Goal: Task Accomplishment & Management: Manage account settings

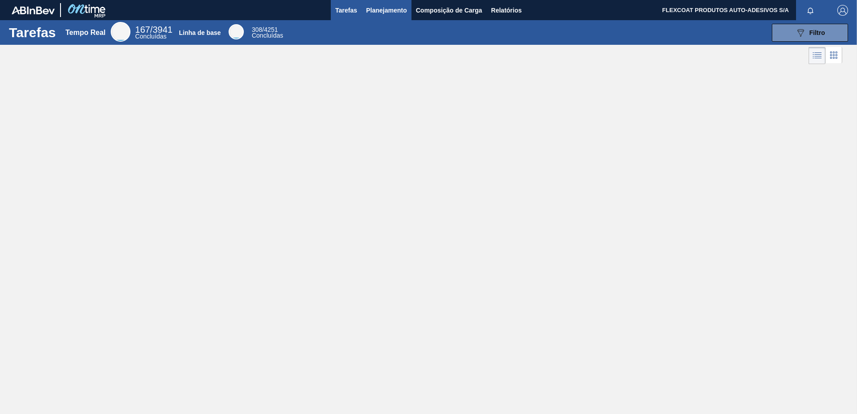
click at [373, 11] on span "Planejamento" at bounding box center [386, 10] width 41 height 11
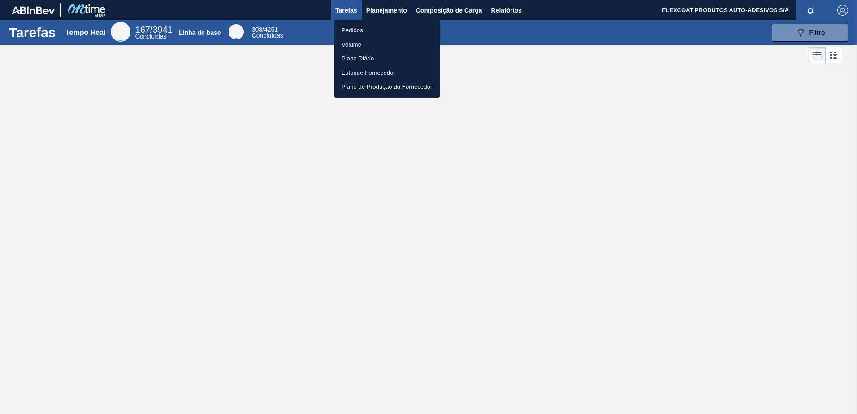
click at [351, 31] on li "Pedidos" at bounding box center [386, 30] width 105 height 14
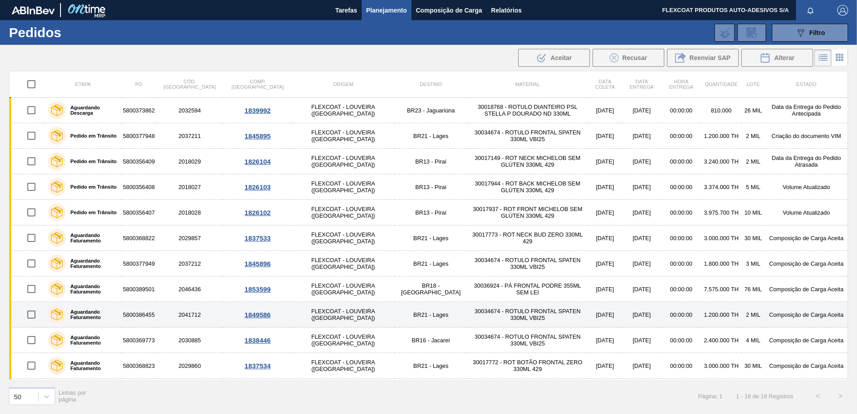
scroll to position [178, 0]
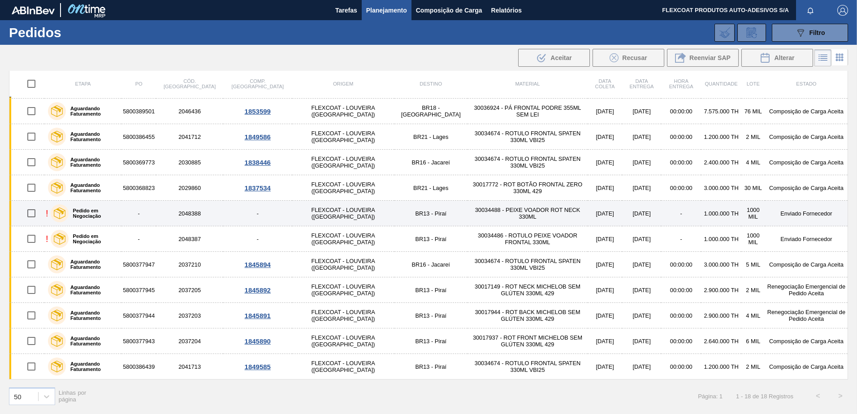
click at [100, 212] on label "Pedido em Negociação" at bounding box center [94, 213] width 50 height 11
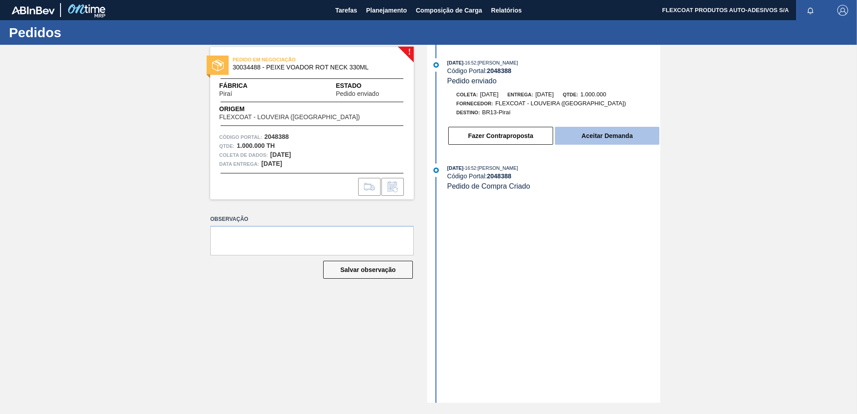
click at [594, 137] on button "Aceitar Demanda" at bounding box center [607, 136] width 104 height 18
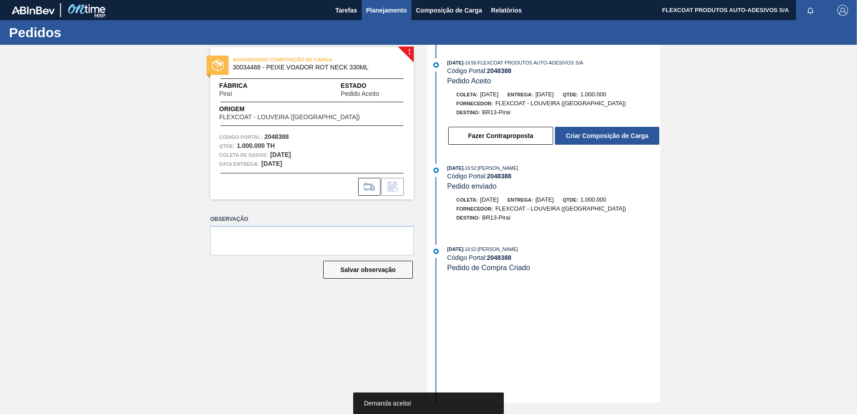
click at [380, 11] on span "Planejamento" at bounding box center [386, 10] width 41 height 11
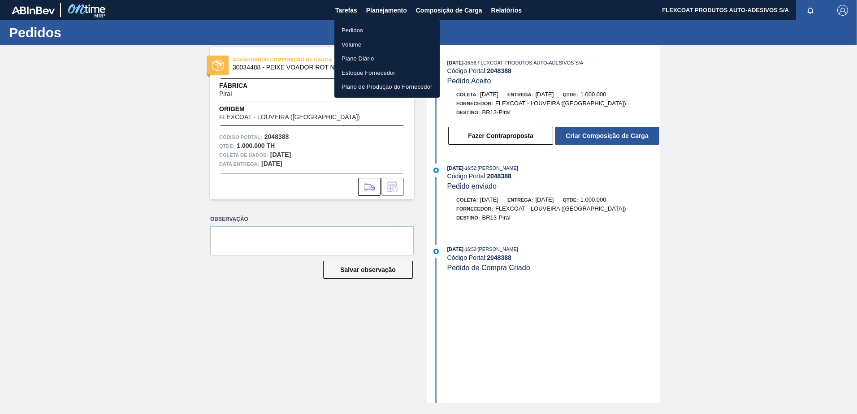
click at [359, 32] on li "Pedidos" at bounding box center [386, 30] width 105 height 14
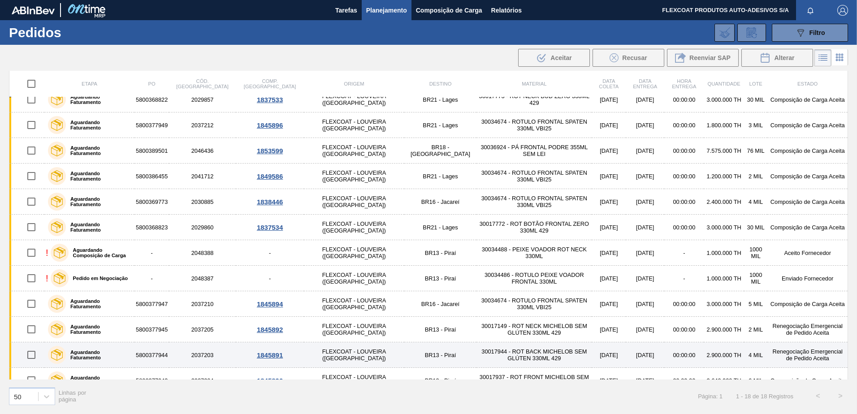
scroll to position [178, 0]
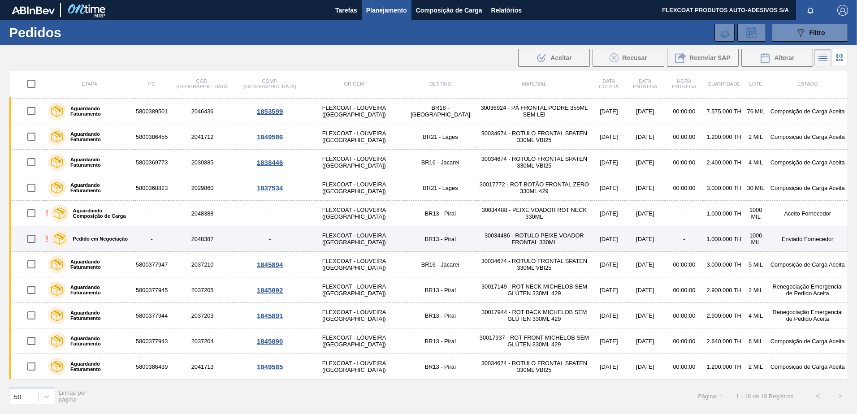
click at [93, 236] on div "Pedido em Negociação" at bounding box center [89, 239] width 82 height 22
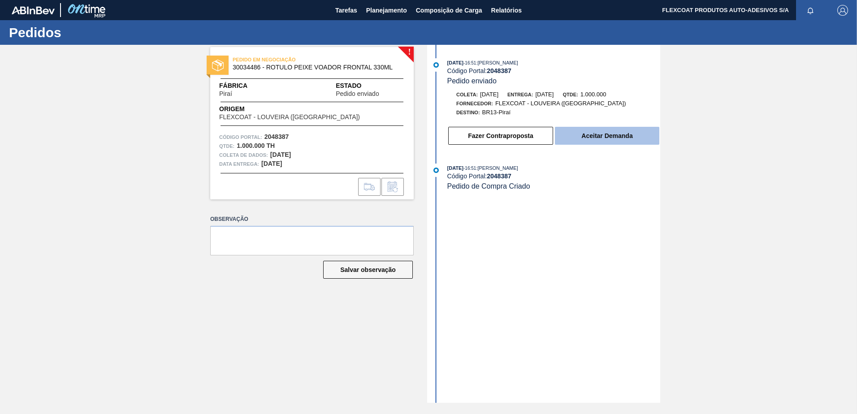
click at [603, 134] on button "Aceitar Demanda" at bounding box center [607, 136] width 104 height 18
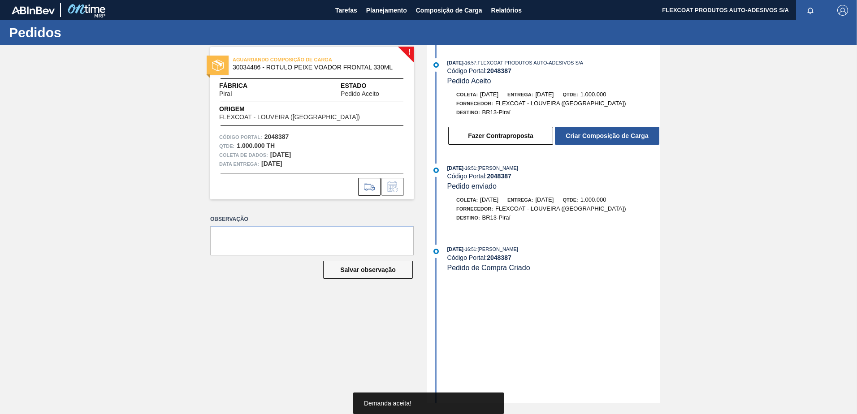
click at [603, 134] on button "Criar Composição de Carga" at bounding box center [607, 136] width 104 height 18
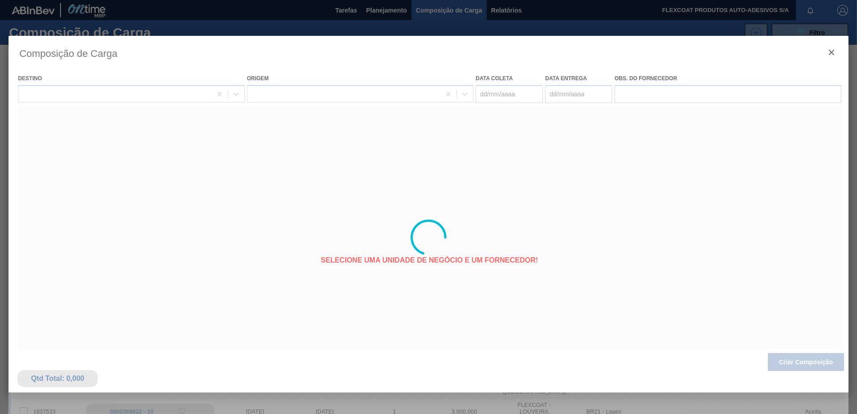
type coleta "27/10/2025"
type Entrega "28/10/2025"
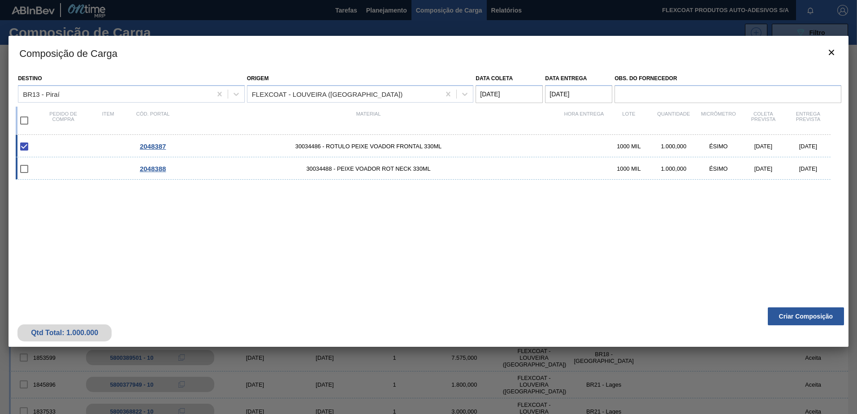
click at [24, 168] on input "checkbox" at bounding box center [24, 169] width 19 height 19
click at [26, 172] on input "checkbox" at bounding box center [24, 169] width 19 height 19
click at [24, 169] on input "checkbox" at bounding box center [24, 169] width 19 height 19
click at [23, 168] on input "checkbox" at bounding box center [24, 169] width 19 height 19
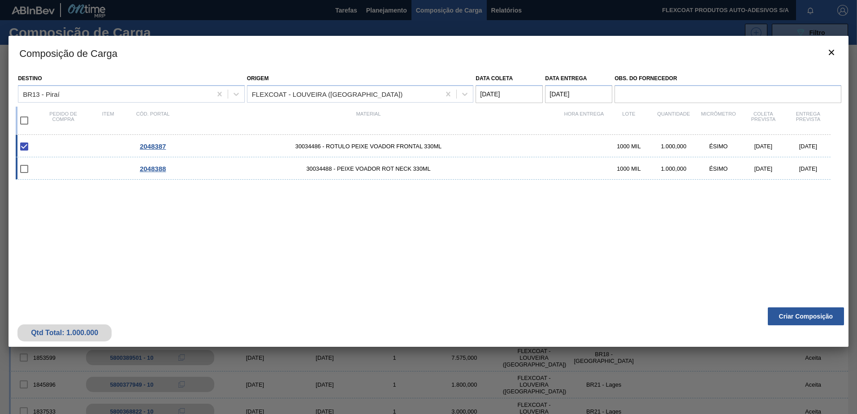
checkbox input "false"
click at [795, 317] on button "Criar Composição" at bounding box center [806, 316] width 76 height 18
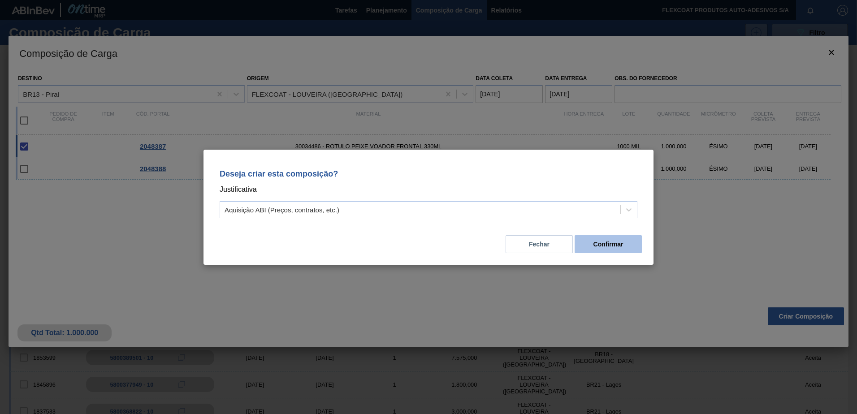
click at [627, 246] on button "Confirmar" at bounding box center [607, 244] width 67 height 18
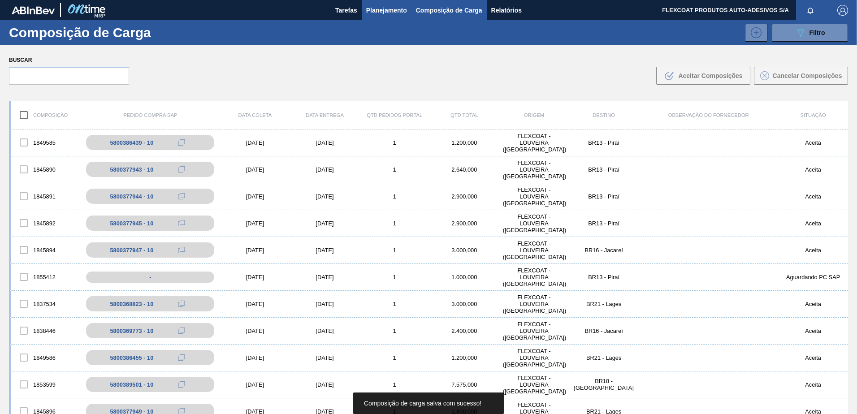
click at [384, 9] on span "Planejamento" at bounding box center [386, 10] width 41 height 11
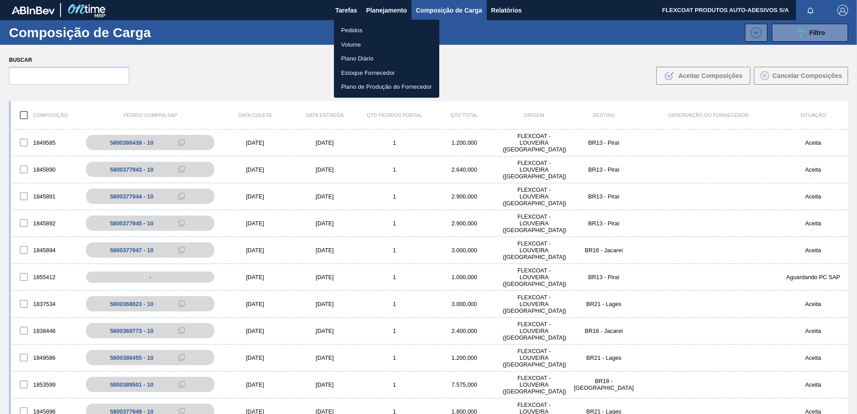
click at [354, 30] on li "Pedidos" at bounding box center [386, 30] width 105 height 14
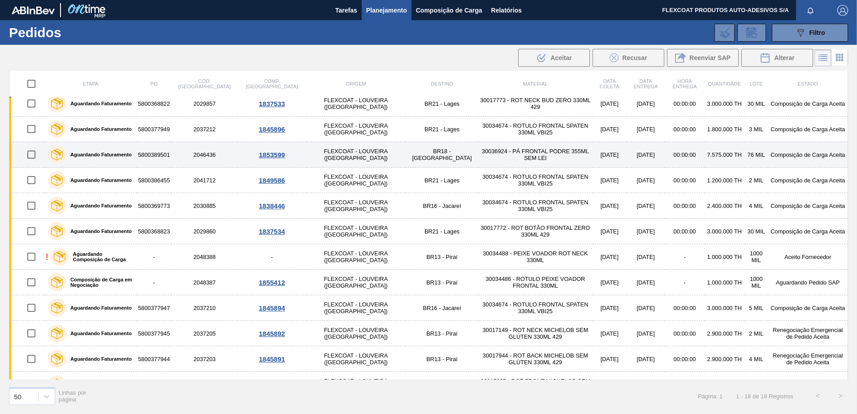
scroll to position [178, 0]
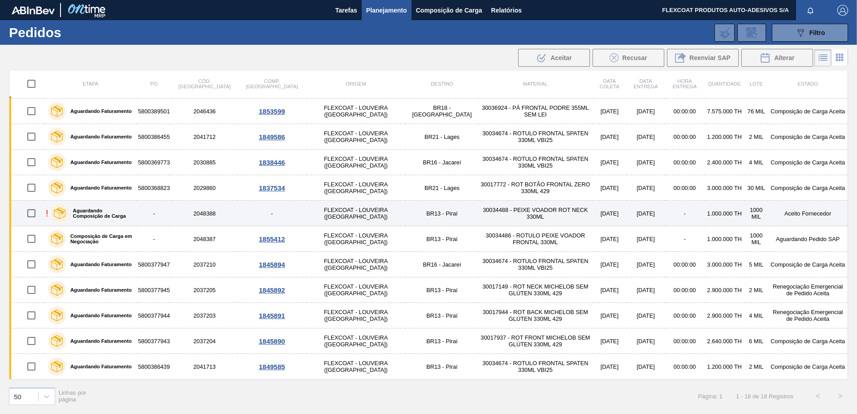
click at [90, 211] on label "Aguardando Composição de Carga" at bounding box center [101, 213] width 65 height 11
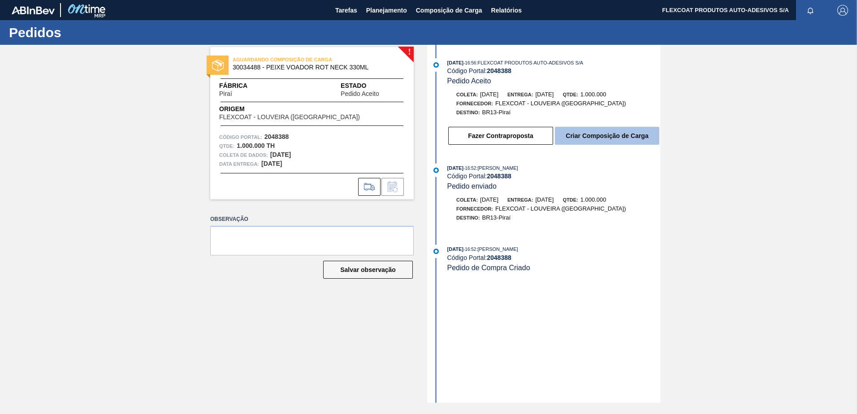
click at [623, 135] on button "Criar Composição de Carga" at bounding box center [607, 136] width 104 height 18
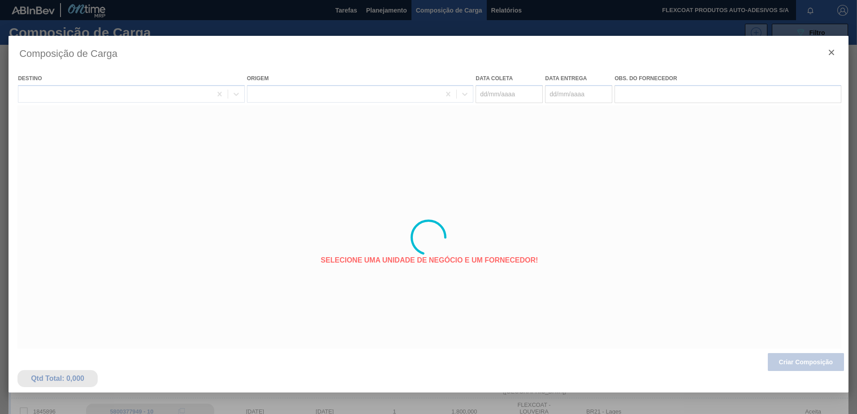
type coleta "27/10/2025"
type Entrega "28/10/2025"
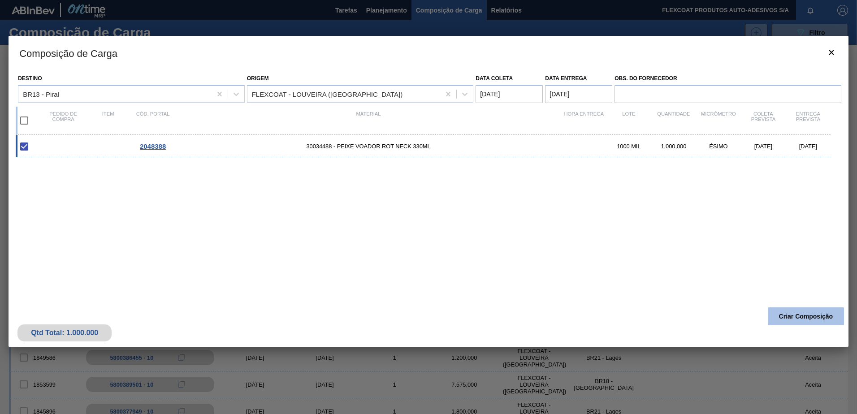
click at [791, 317] on button "Criar Composição" at bounding box center [806, 316] width 76 height 18
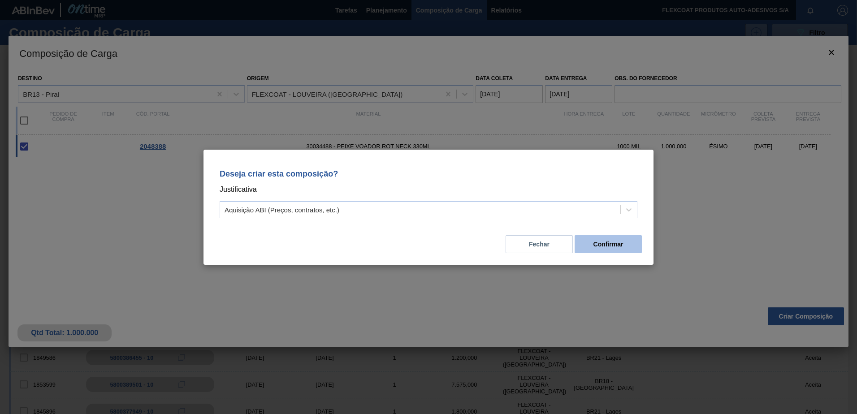
click at [596, 247] on button "Confirmar" at bounding box center [607, 244] width 67 height 18
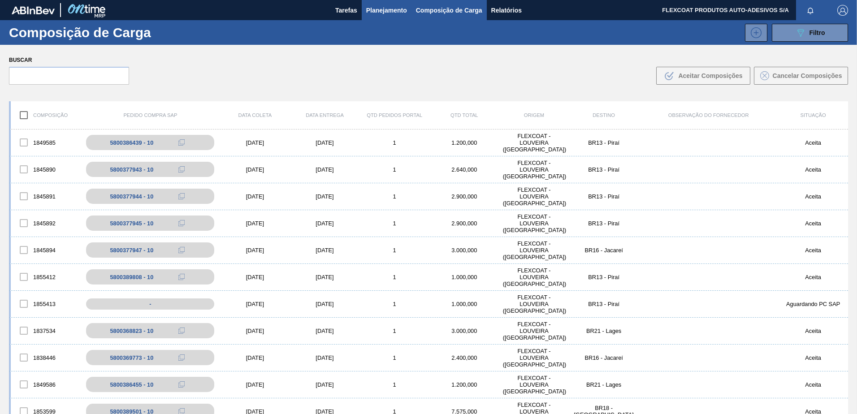
click at [389, 8] on span "Planejamento" at bounding box center [386, 10] width 41 height 11
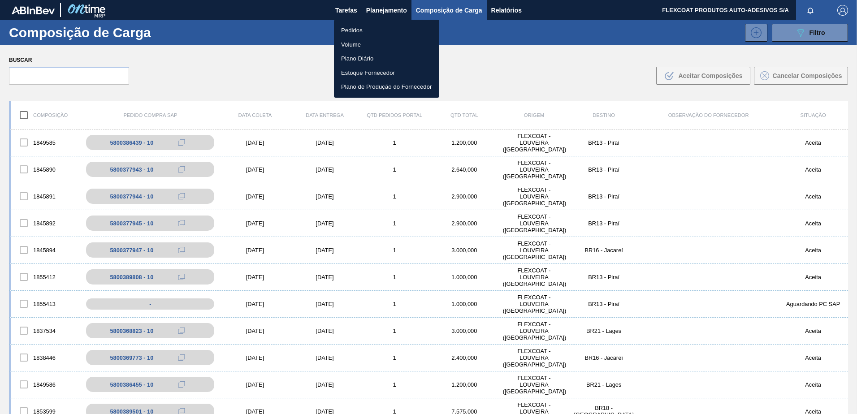
click at [354, 30] on li "Pedidos" at bounding box center [386, 30] width 105 height 14
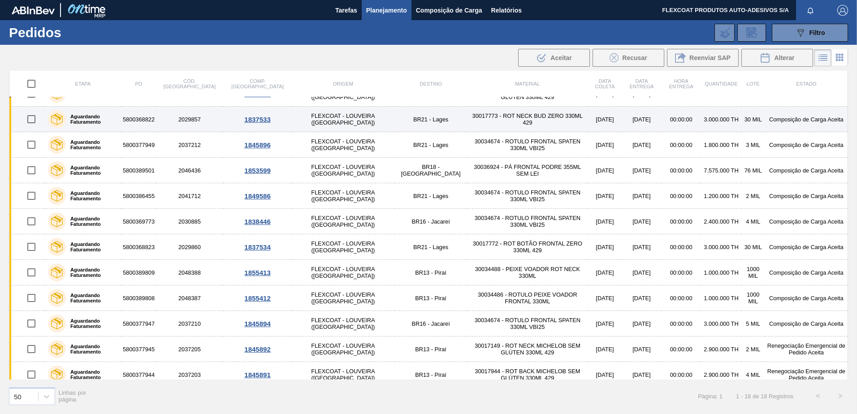
scroll to position [134, 0]
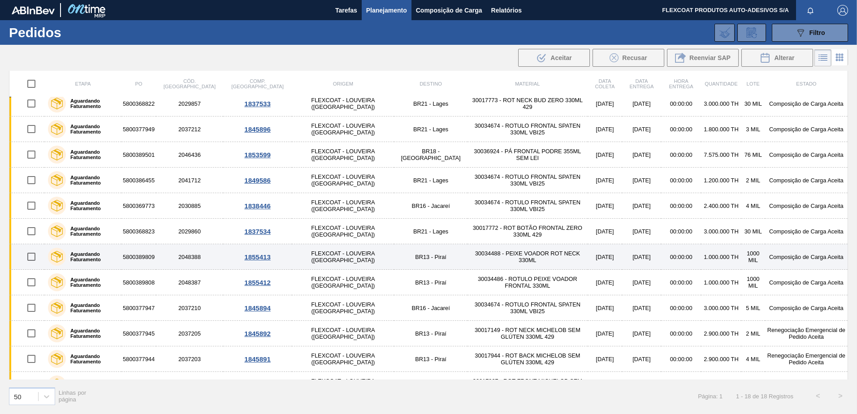
click at [81, 256] on label "Aguardando Faturamento" at bounding box center [92, 256] width 52 height 11
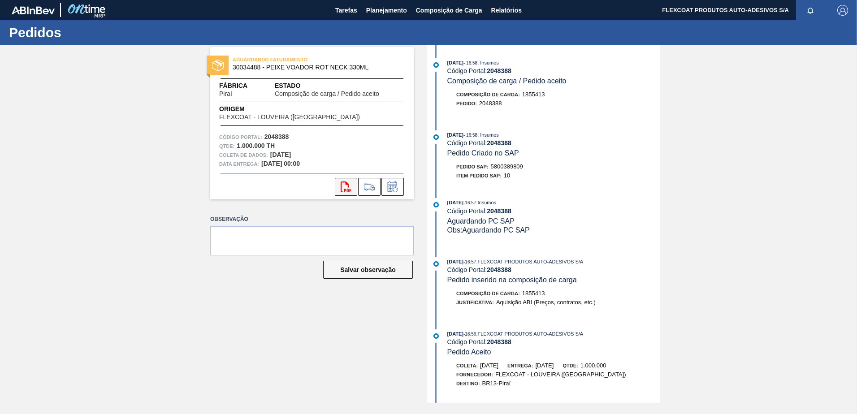
click at [346, 189] on icon "svg{fill:#ff0000}" at bounding box center [346, 186] width 11 height 11
click at [372, 10] on span "Planejamento" at bounding box center [386, 10] width 41 height 11
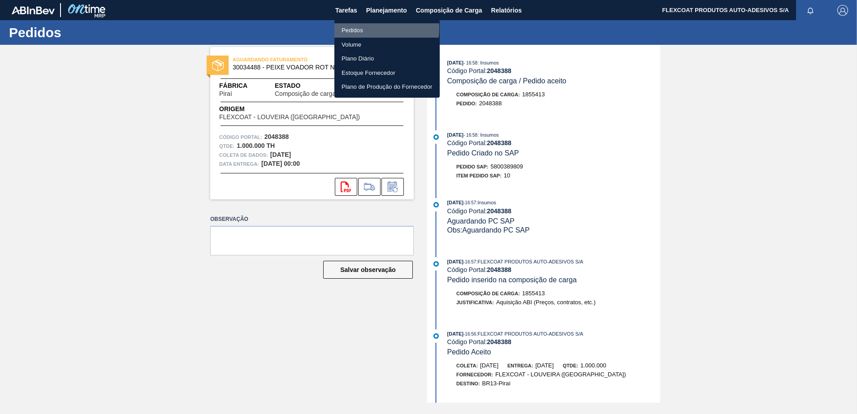
click at [345, 28] on li "Pedidos" at bounding box center [386, 30] width 105 height 14
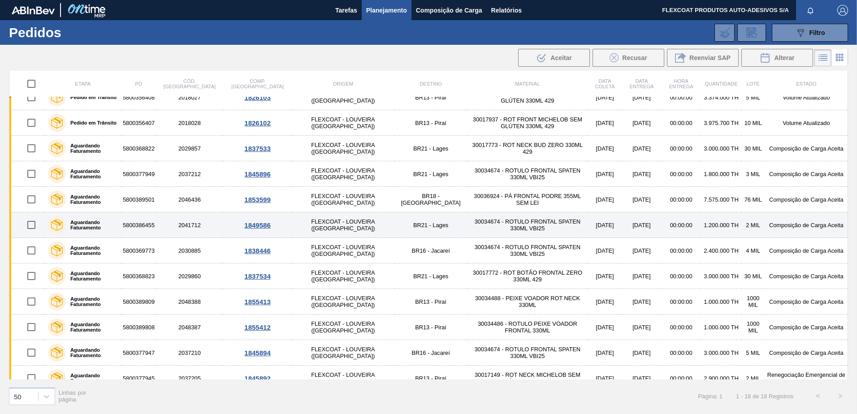
scroll to position [134, 0]
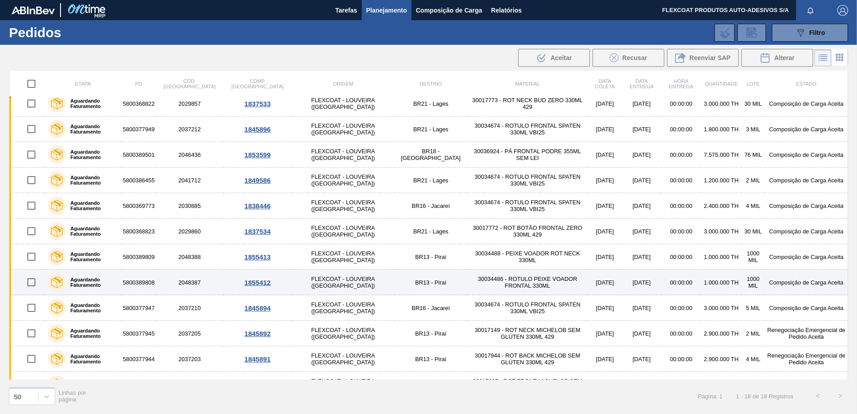
click at [93, 282] on label "Aguardando Faturamento" at bounding box center [92, 282] width 52 height 11
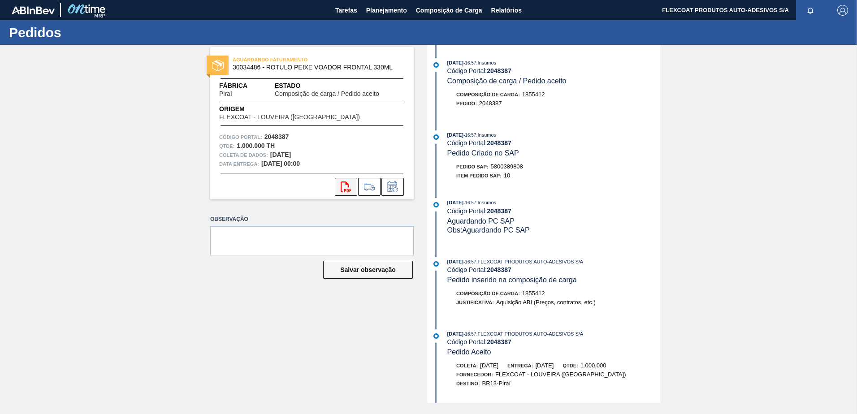
click at [346, 185] on icon "svg{fill:#ff0000}" at bounding box center [346, 186] width 11 height 11
click at [386, 13] on span "Planejamento" at bounding box center [386, 10] width 41 height 11
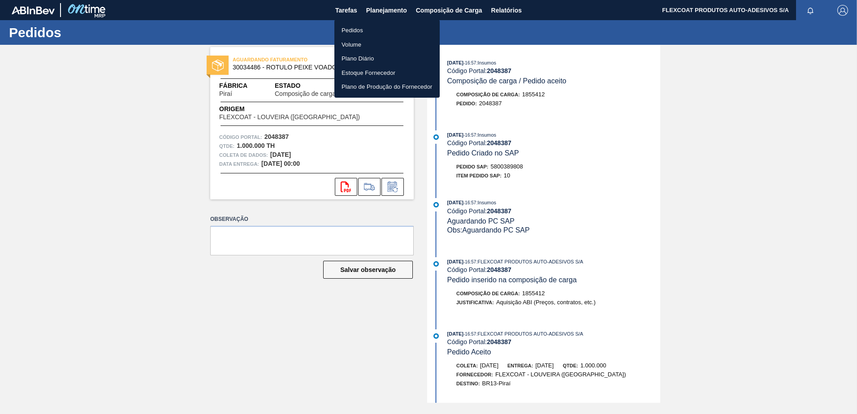
click at [356, 29] on li "Pedidos" at bounding box center [386, 30] width 105 height 14
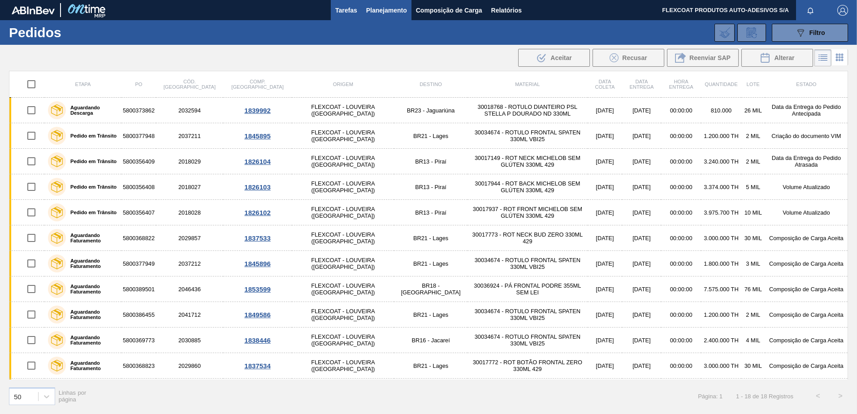
click at [342, 9] on span "Tarefas" at bounding box center [346, 10] width 22 height 11
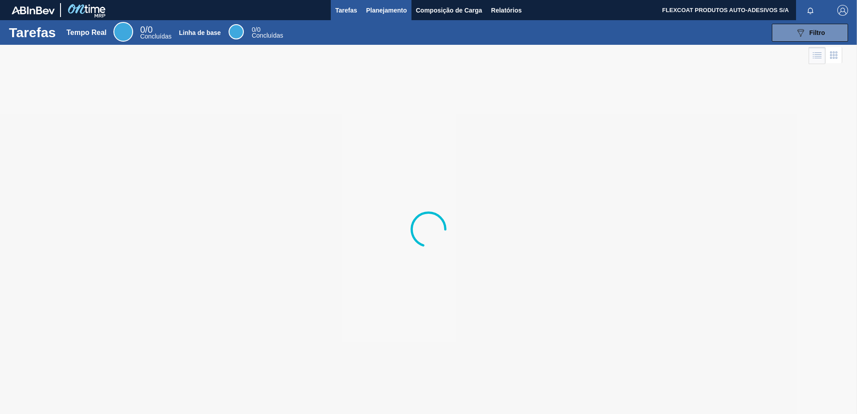
click at [370, 11] on span "Planejamento" at bounding box center [386, 10] width 41 height 11
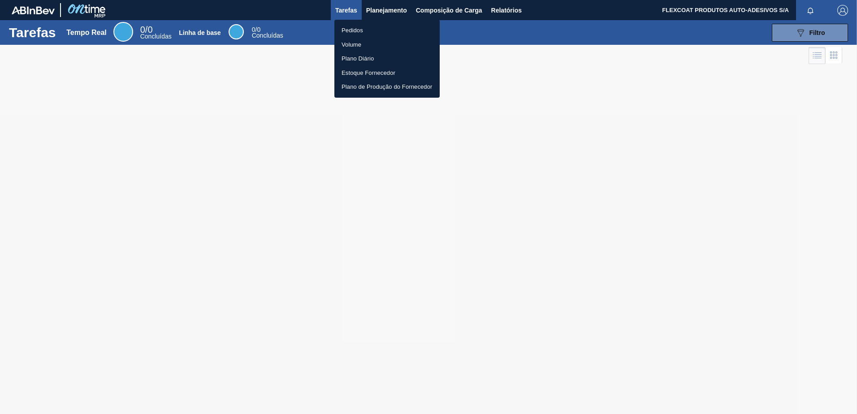
click at [356, 30] on li "Pedidos" at bounding box center [386, 30] width 105 height 14
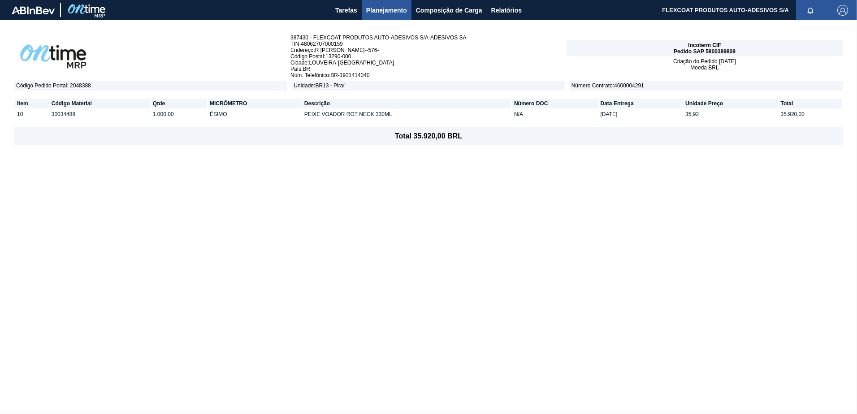
drag, startPoint x: 707, startPoint y: 52, endPoint x: 736, endPoint y: 52, distance: 29.1
click at [736, 52] on div "Incoterm CIF Pedido SAP 5800389809" at bounding box center [704, 48] width 276 height 16
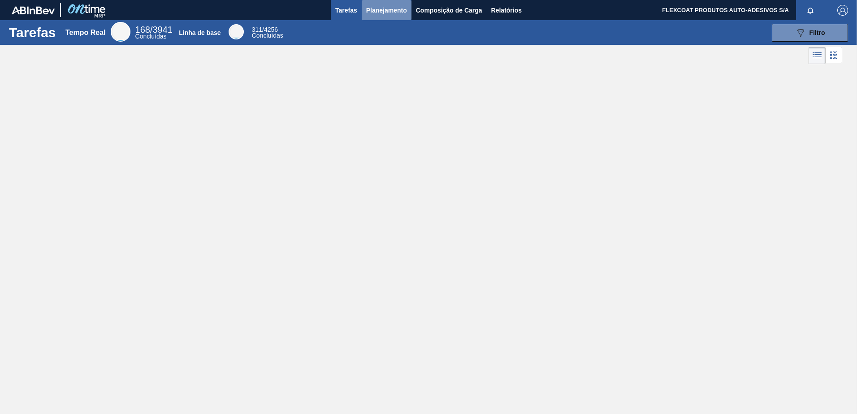
click at [383, 12] on span "Planejamento" at bounding box center [386, 10] width 41 height 11
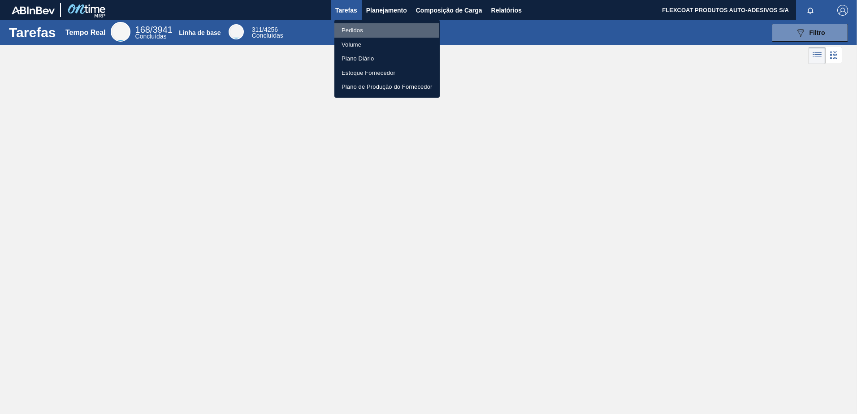
click at [345, 32] on li "Pedidos" at bounding box center [386, 30] width 105 height 14
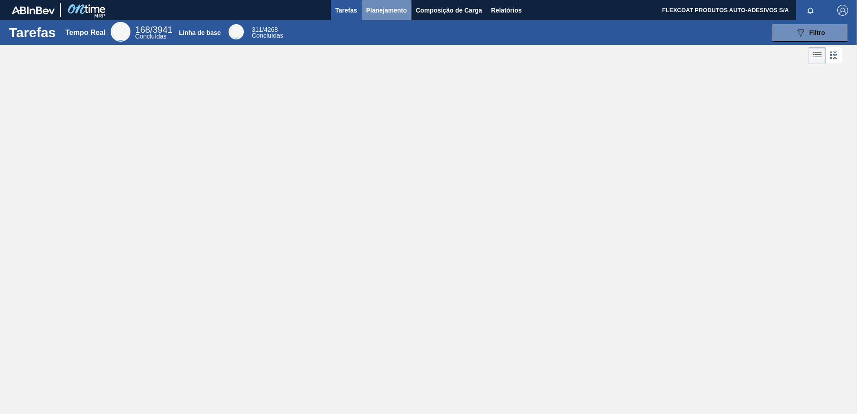
click at [376, 8] on span "Planejamento" at bounding box center [386, 10] width 41 height 11
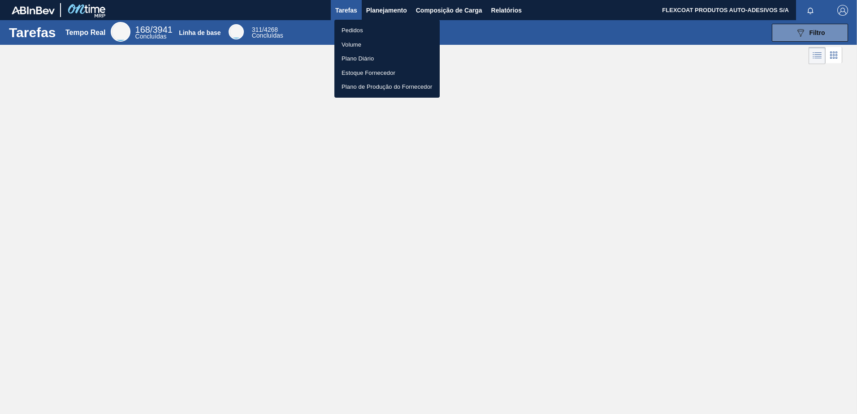
click at [350, 30] on li "Pedidos" at bounding box center [386, 30] width 105 height 14
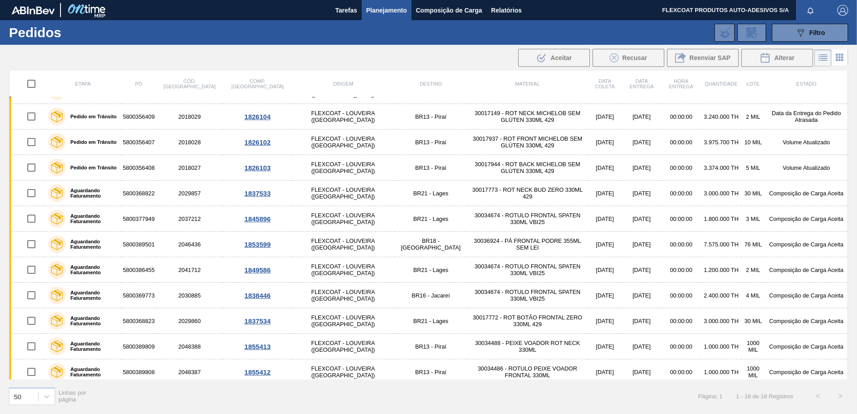
scroll to position [43, 0]
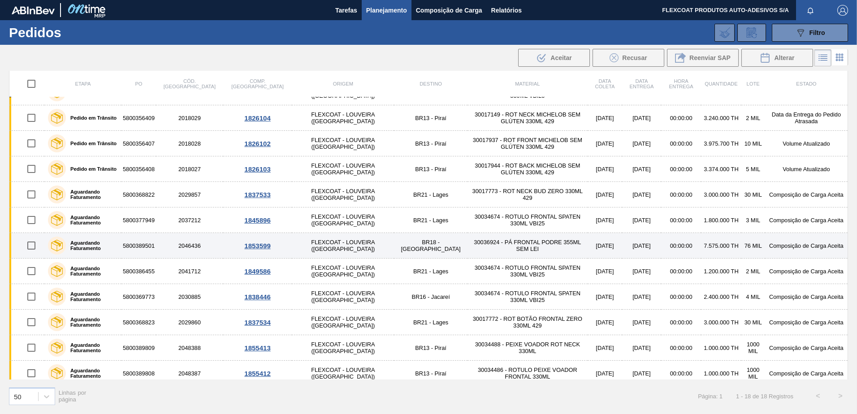
click at [85, 247] on label "Aguardando Faturamento" at bounding box center [92, 245] width 52 height 11
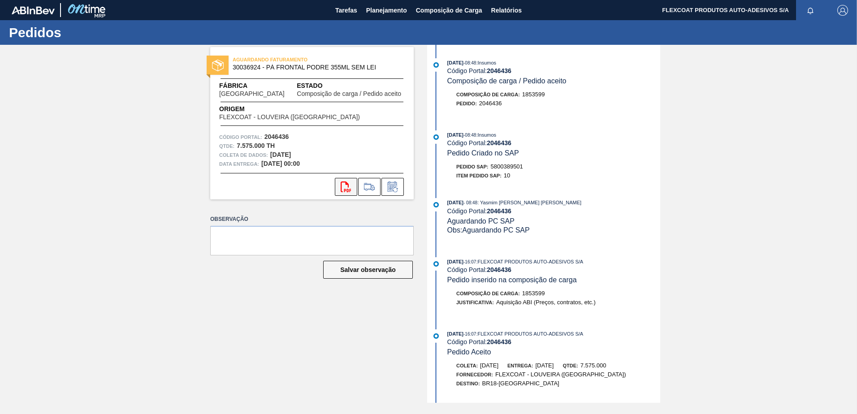
click at [345, 185] on icon "svg{fill:#ff0000}" at bounding box center [346, 186] width 11 height 11
click at [372, 9] on span "Planejamento" at bounding box center [386, 10] width 41 height 11
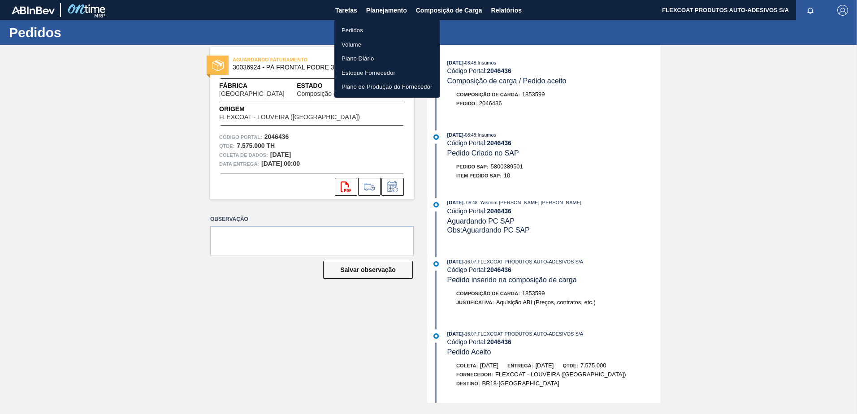
click at [349, 33] on li "Pedidos" at bounding box center [386, 30] width 105 height 14
